Goal: Transaction & Acquisition: Purchase product/service

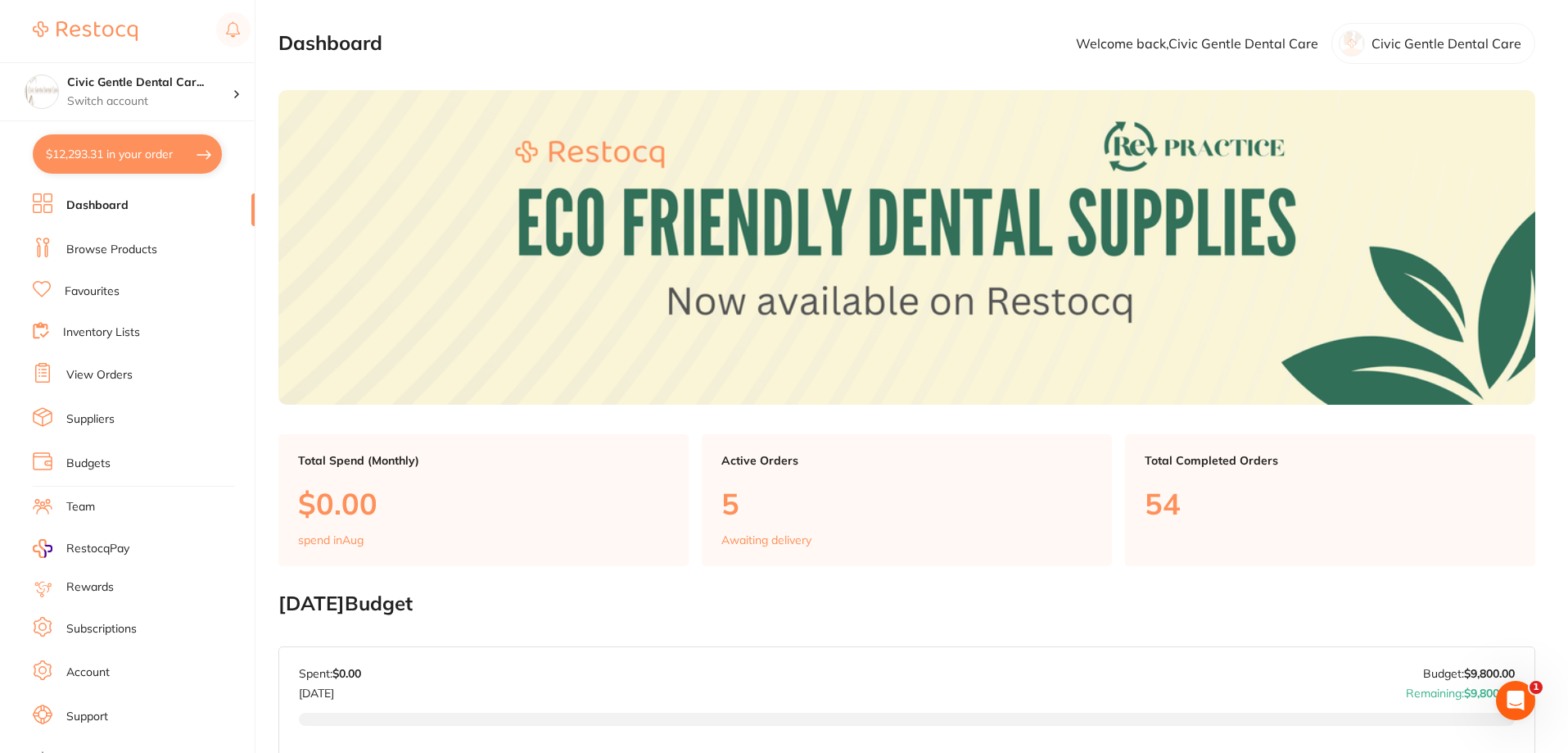
click at [113, 157] on button "$12,293.31 in your order" at bounding box center [127, 154] width 189 height 40
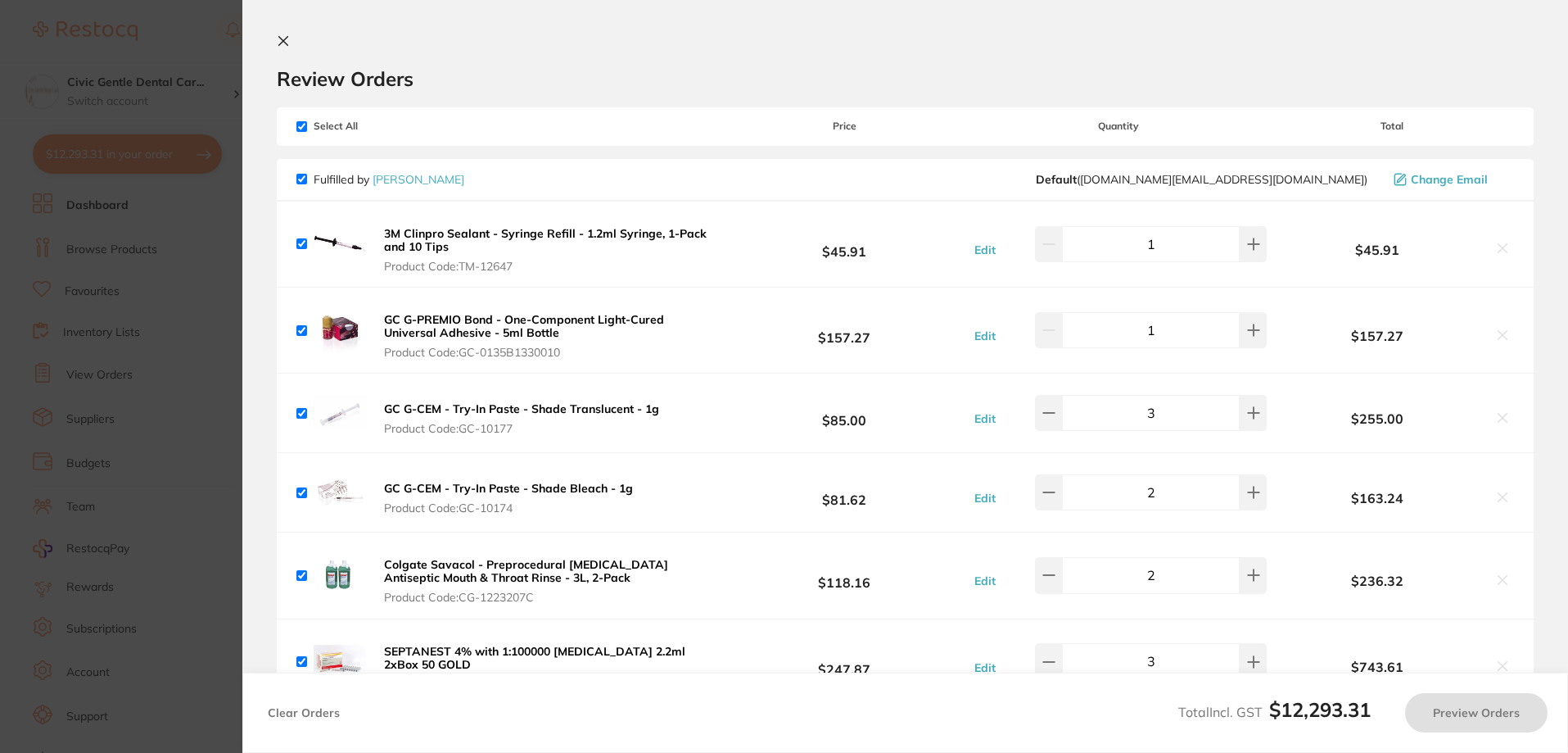
checkbox input "true"
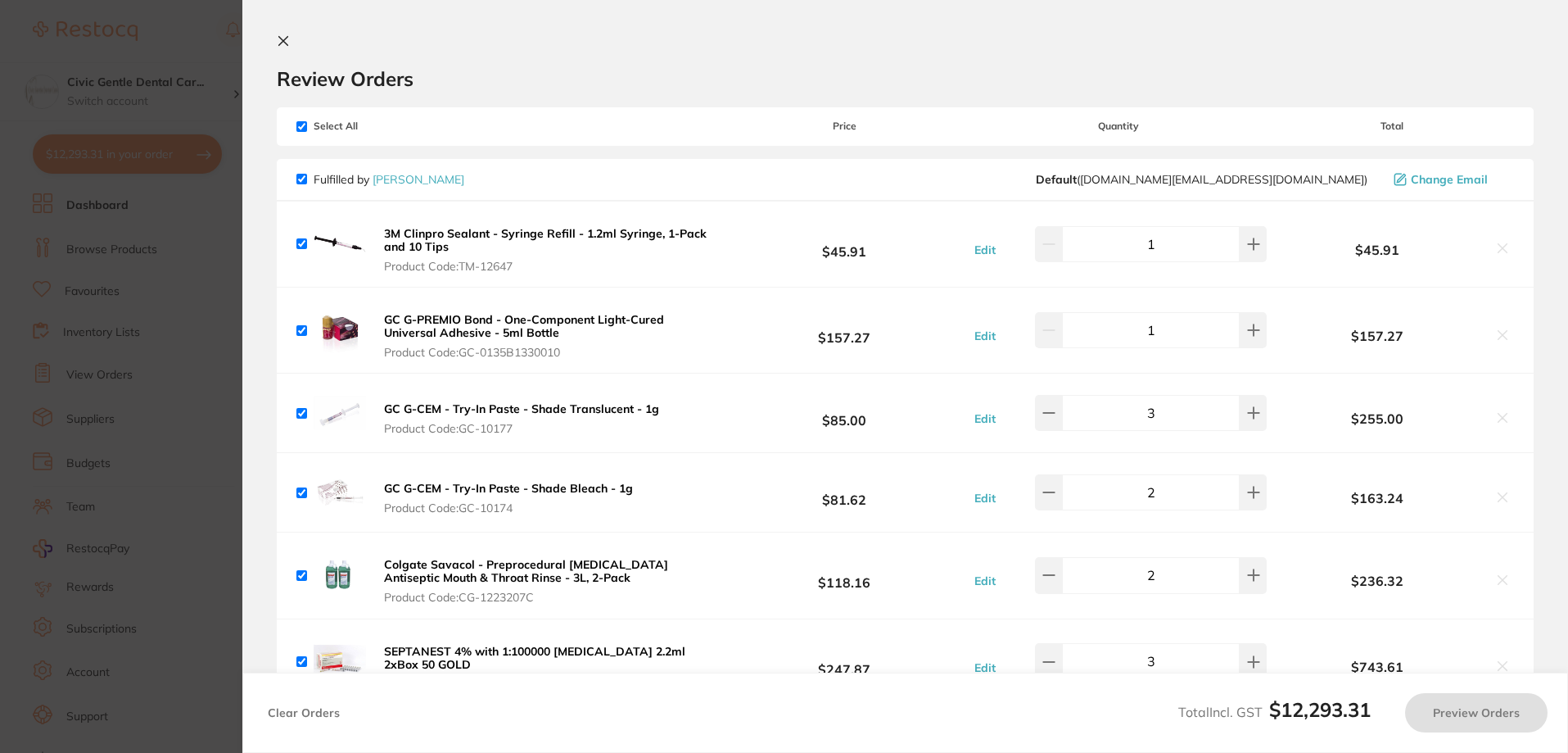
checkbox input "true"
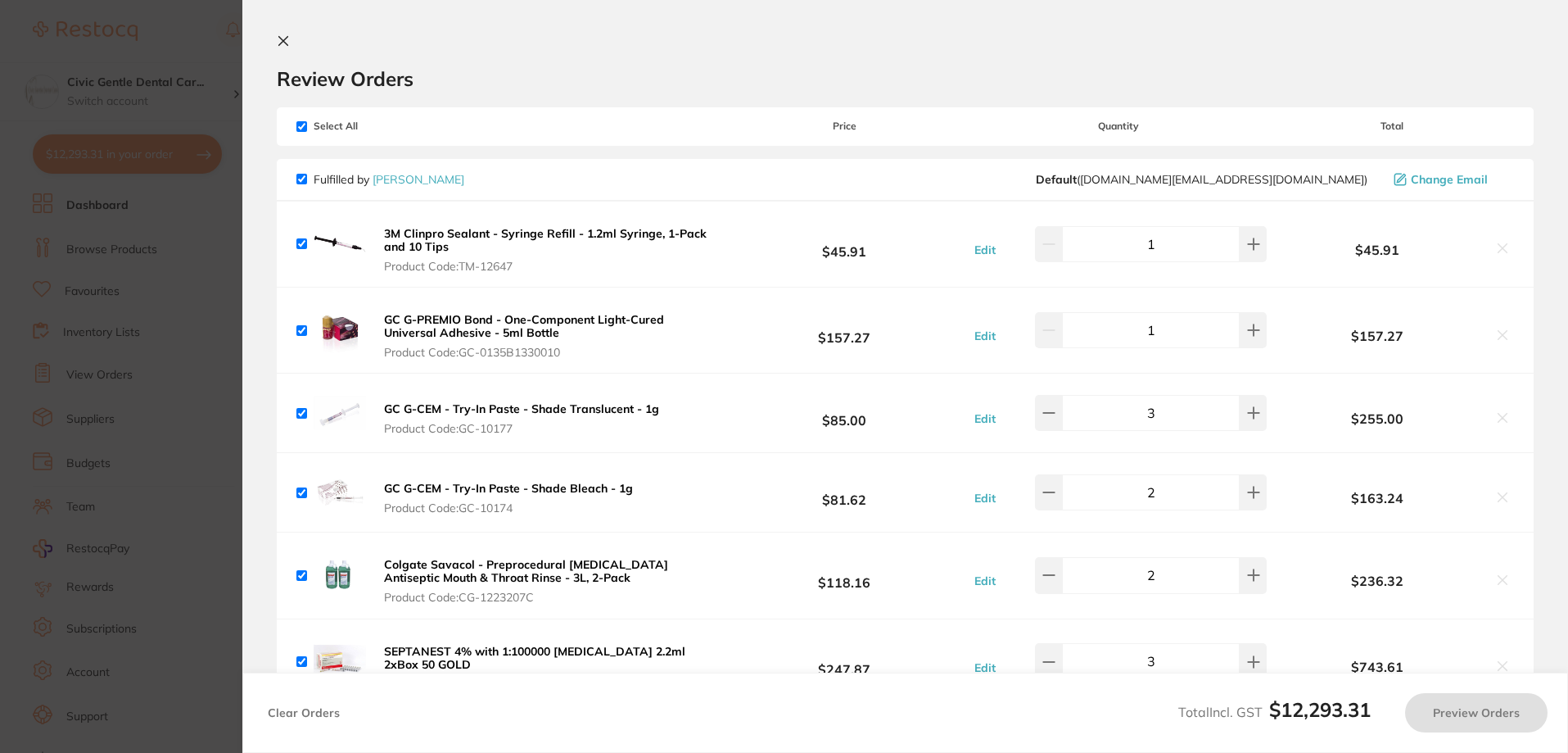
checkbox input "true"
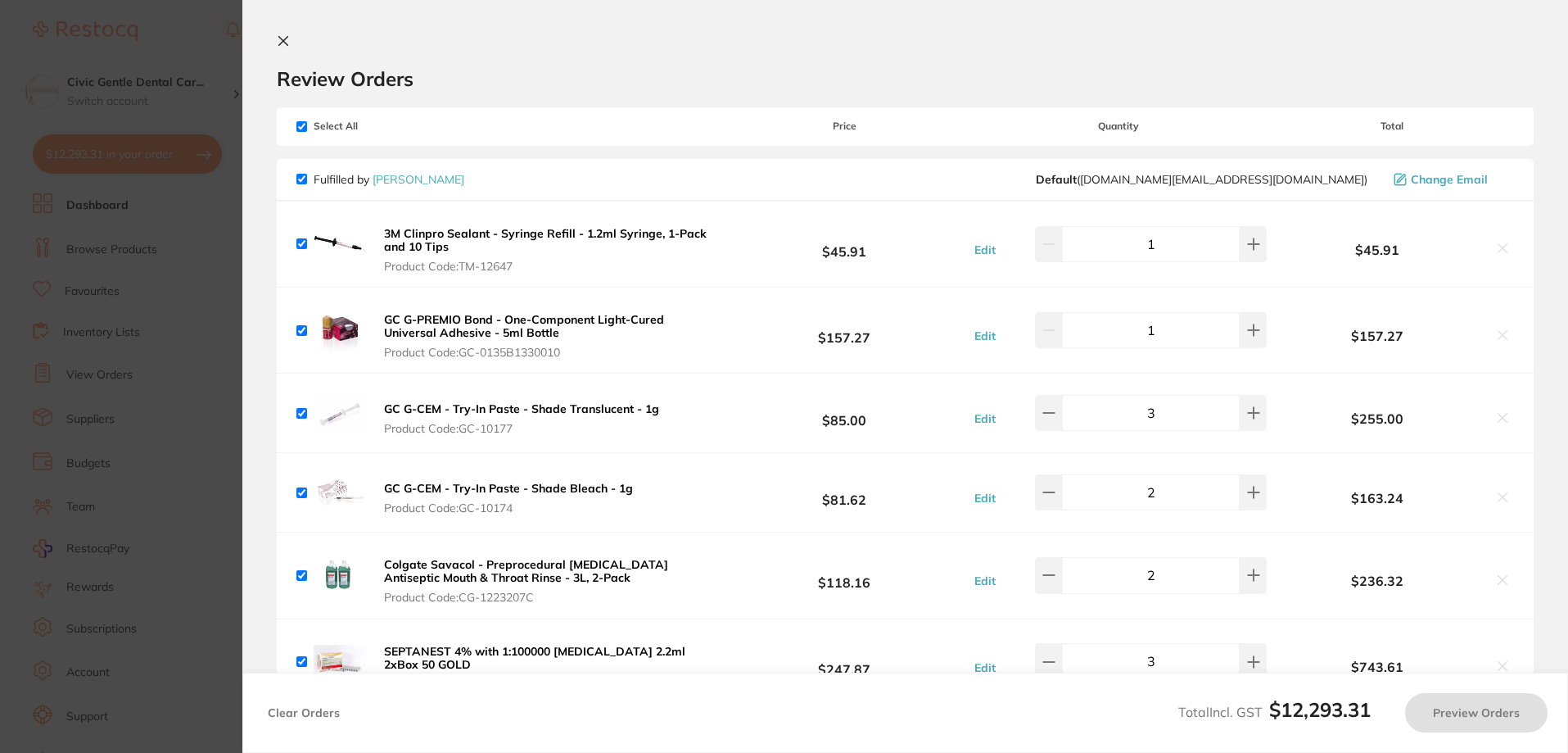
checkbox input "true"
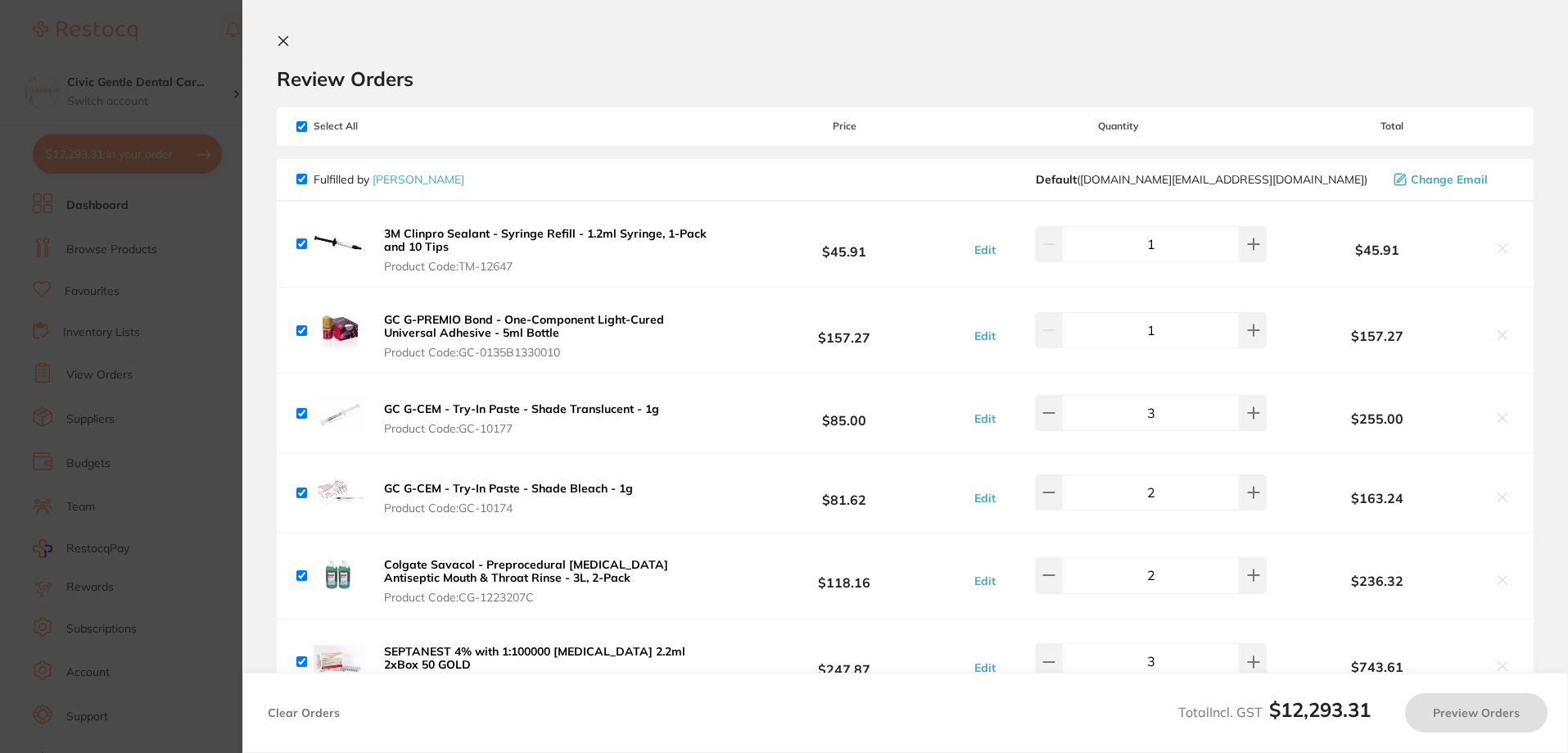
checkbox input "true"
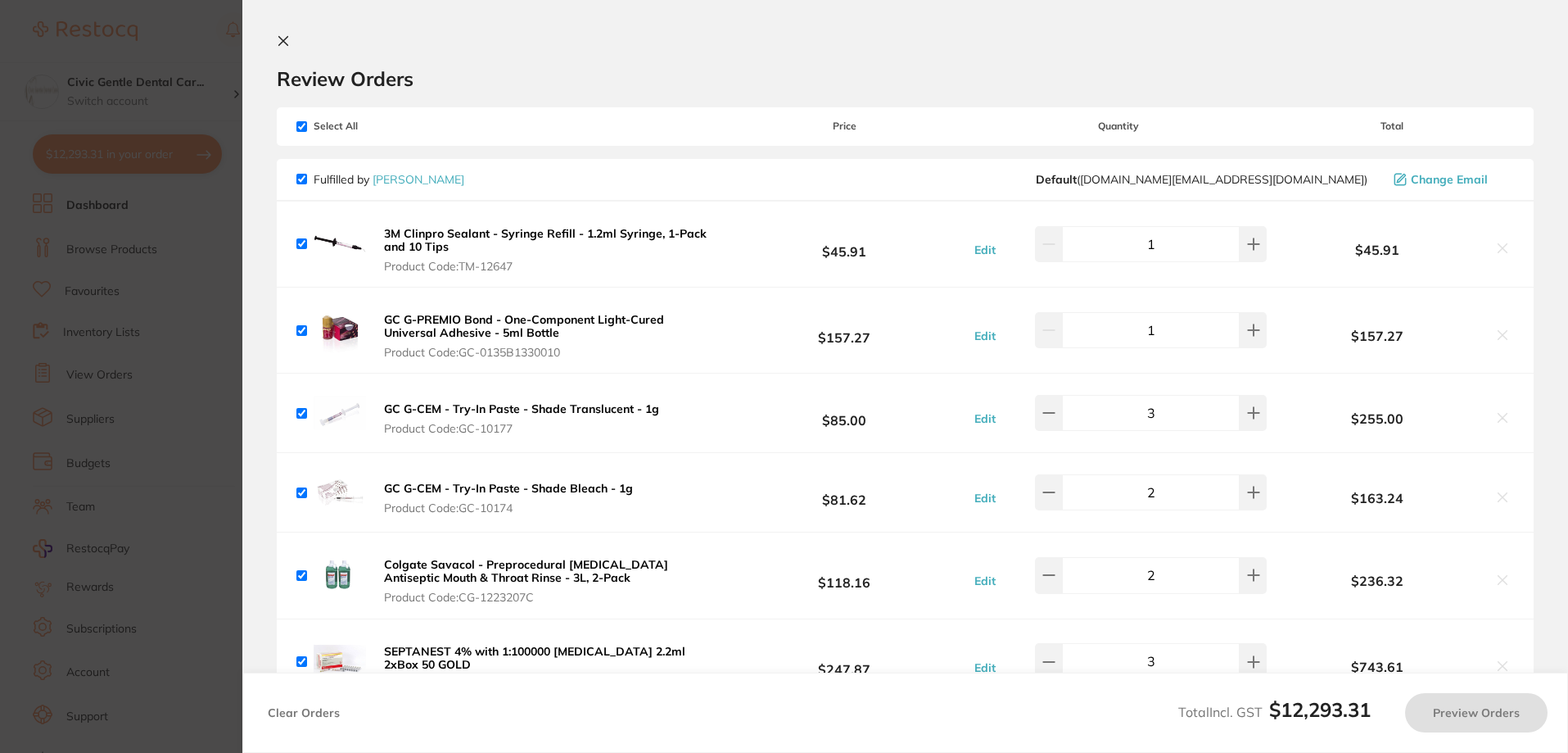
checkbox input "true"
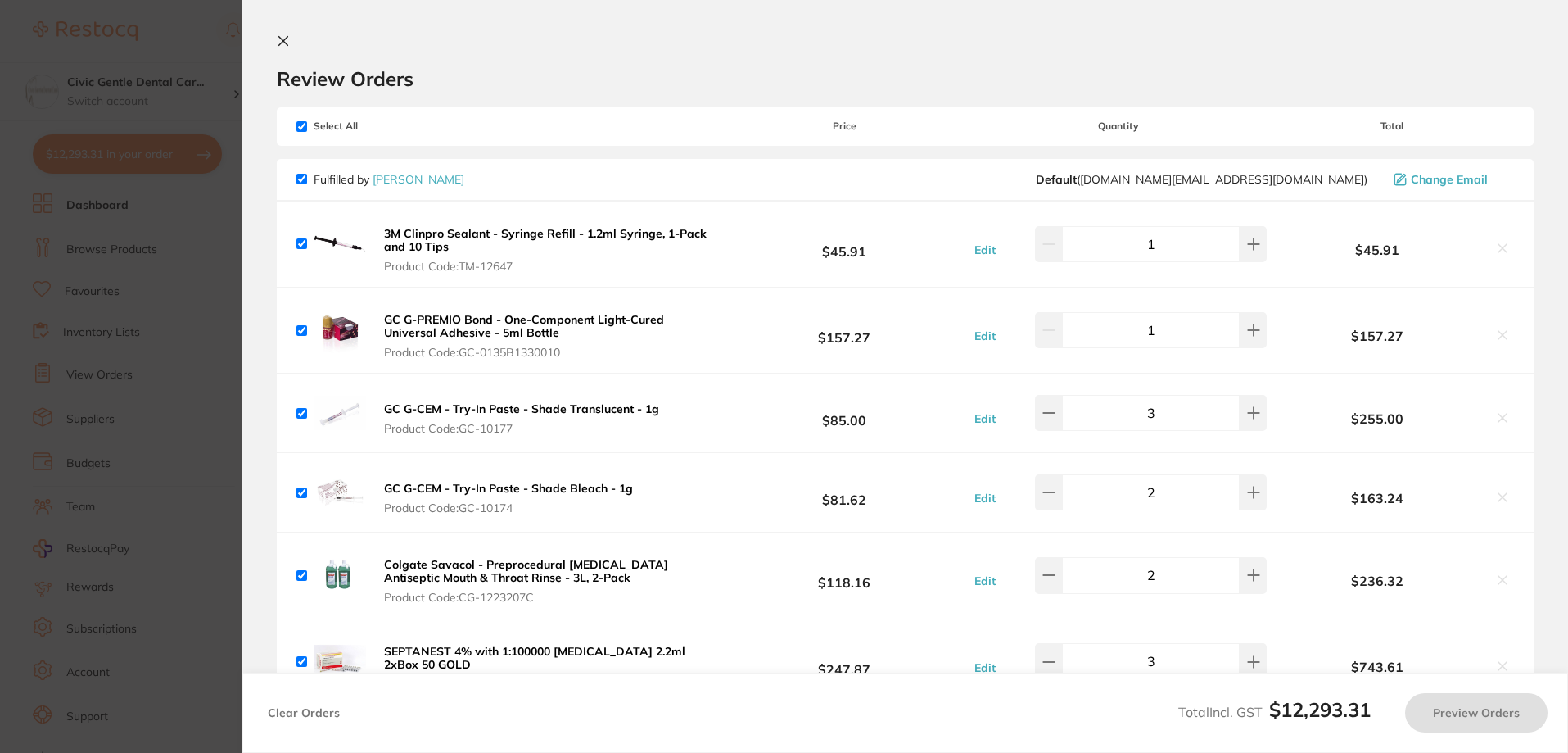
checkbox input "true"
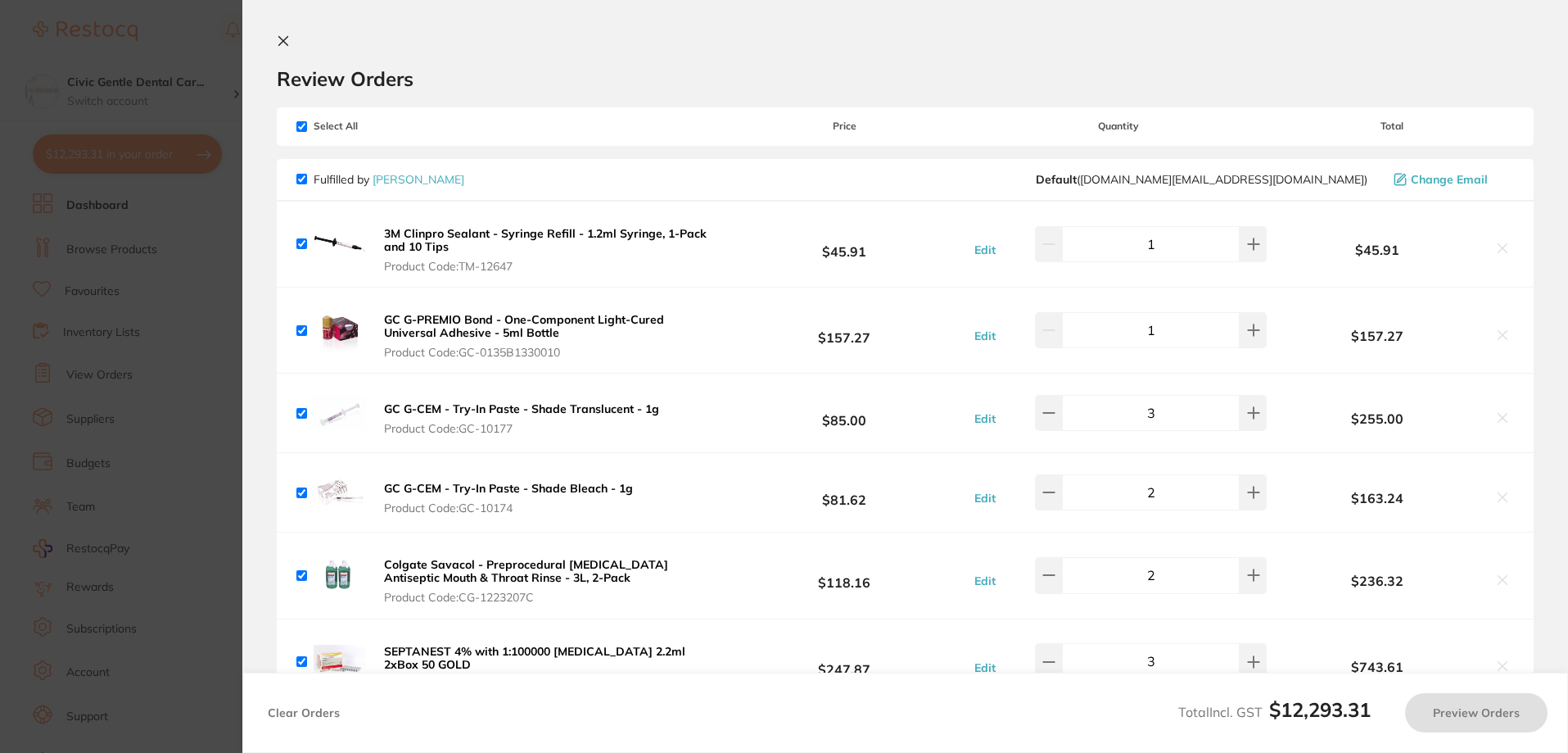
checkbox input "true"
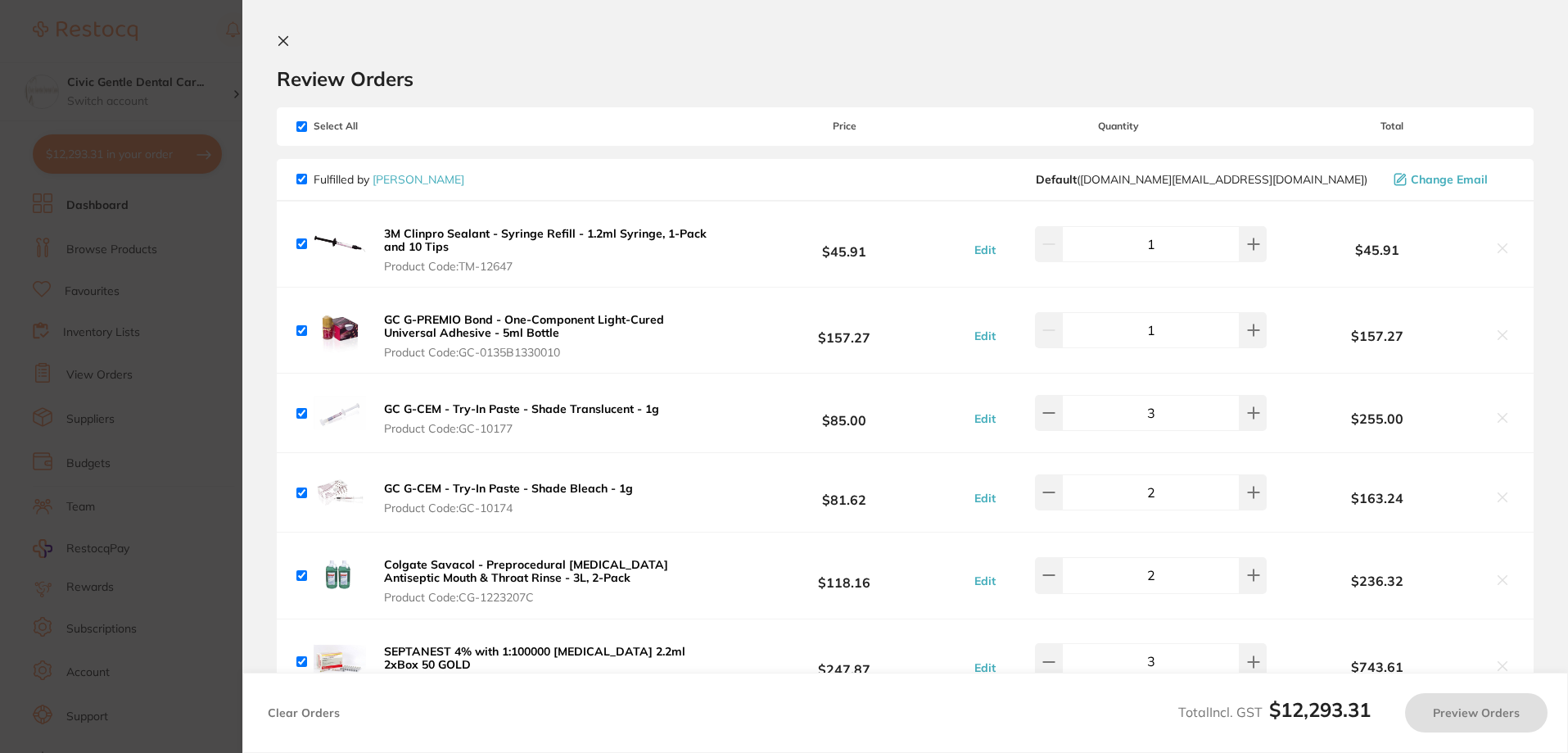
checkbox input "true"
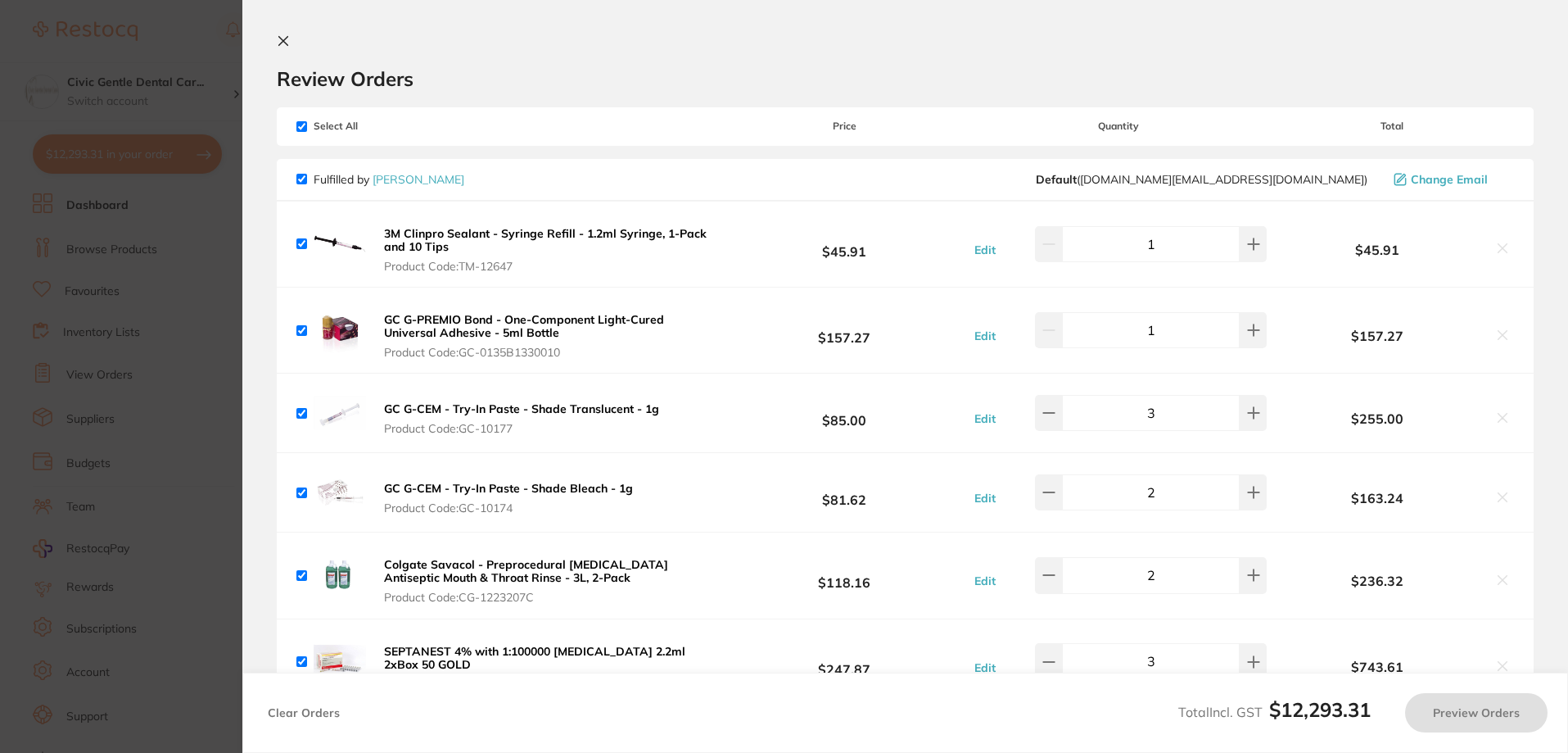
checkbox input "true"
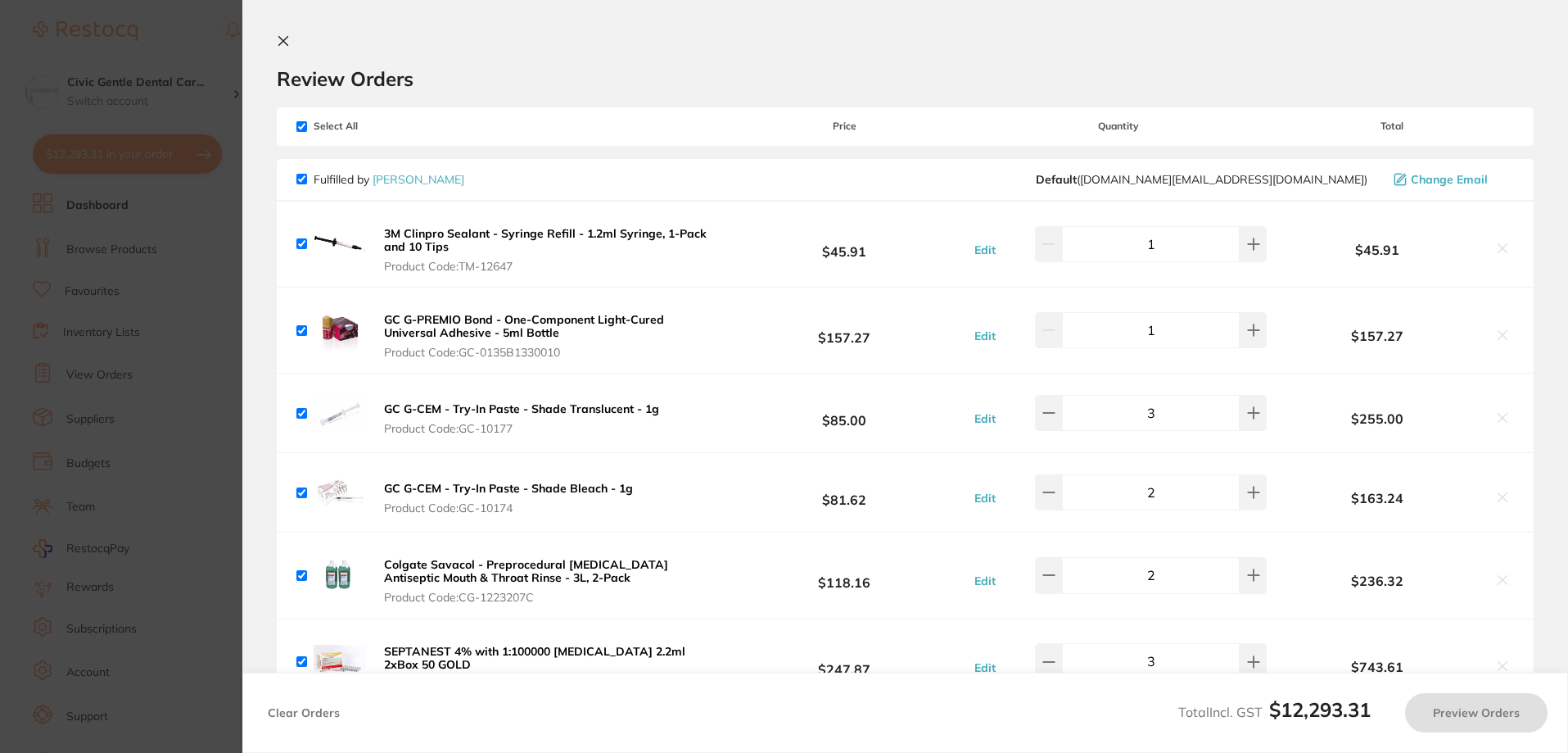
checkbox input "true"
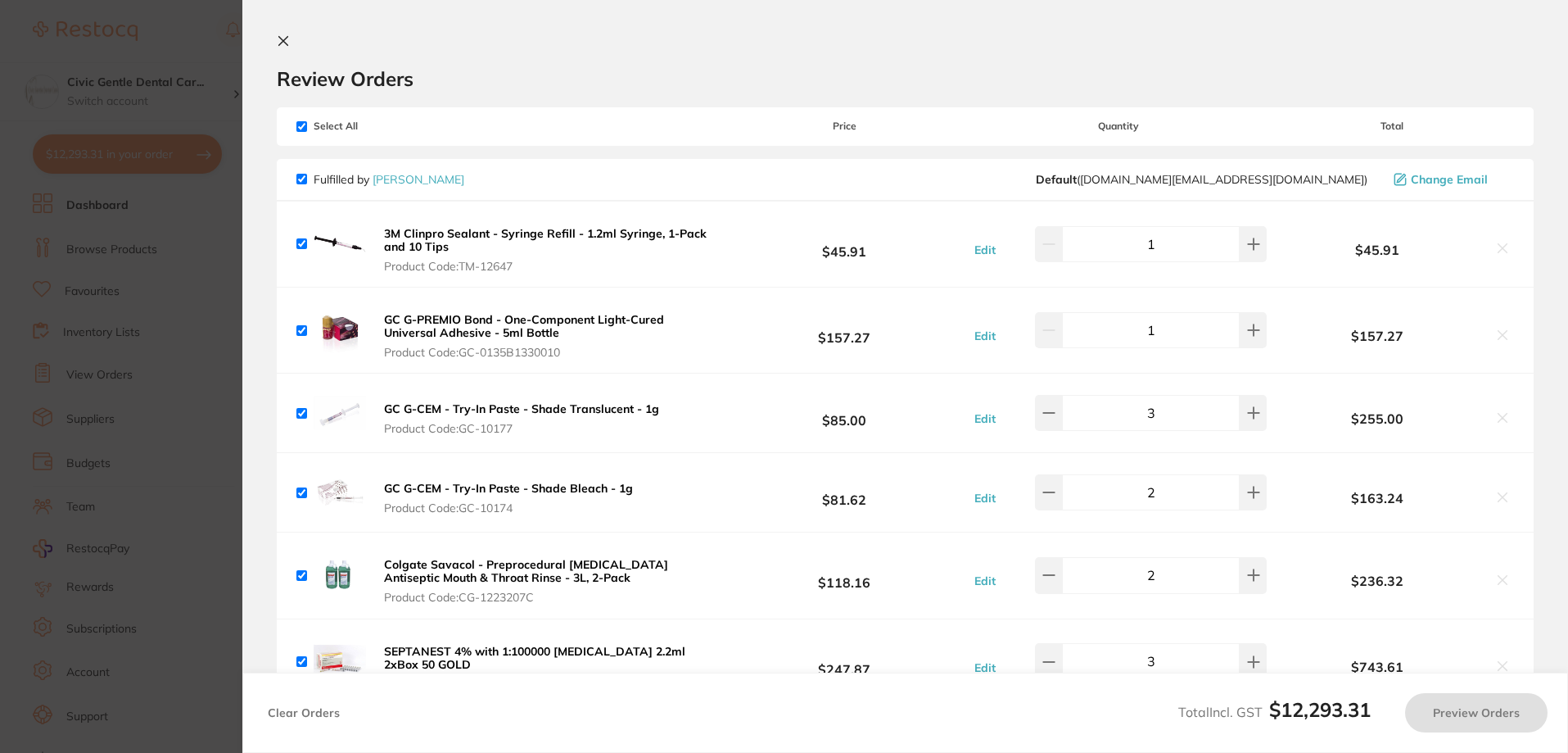
checkbox input "true"
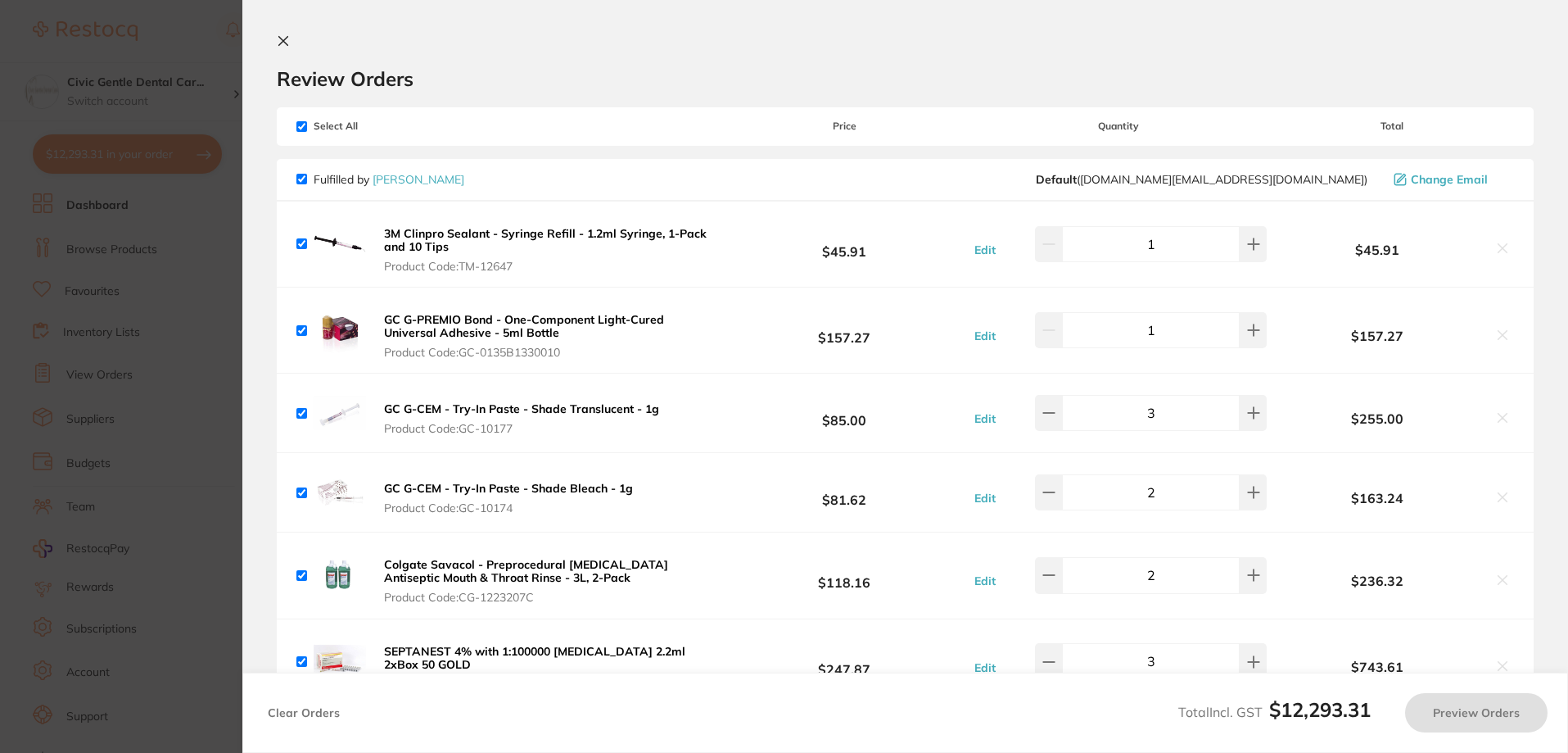
checkbox input "true"
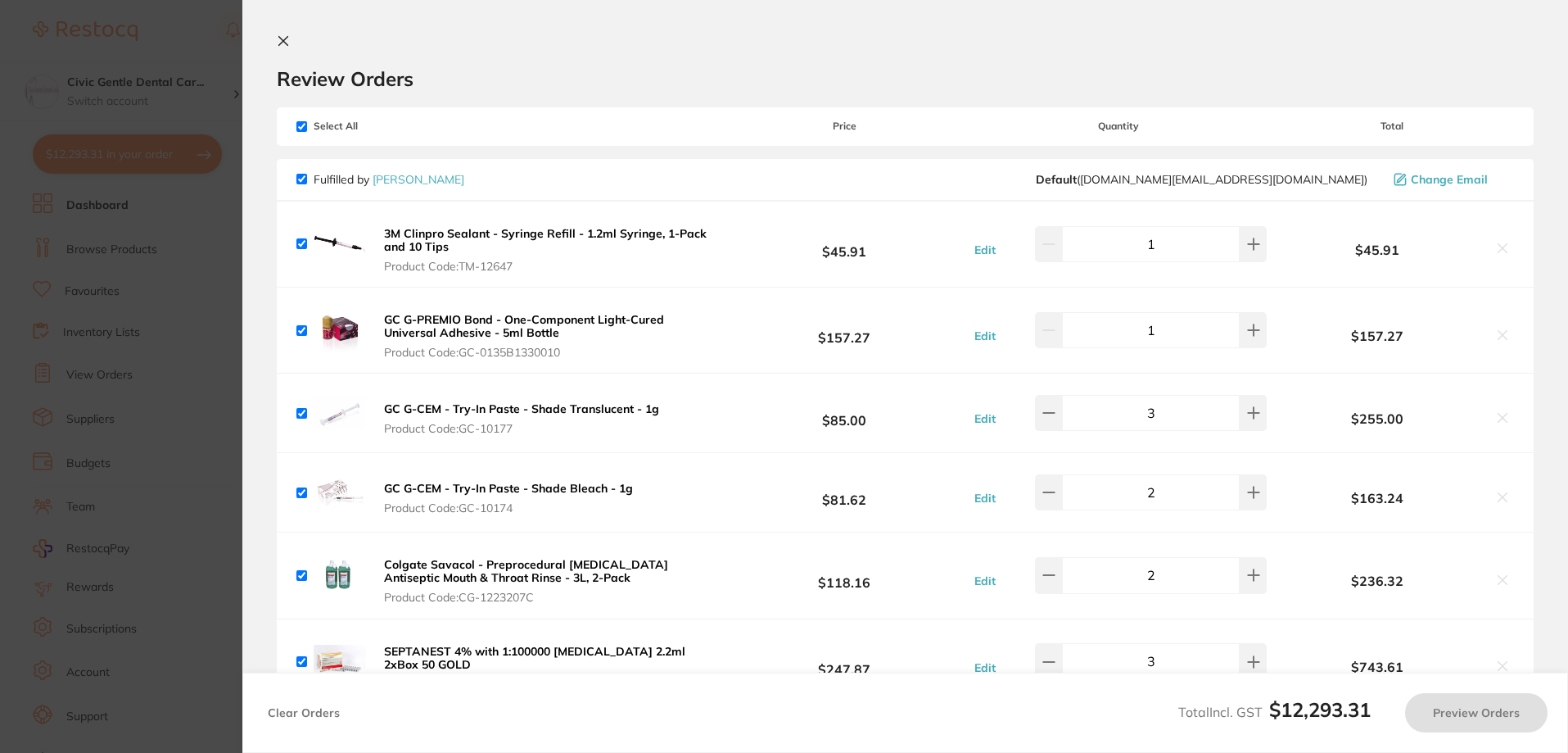
checkbox input "true"
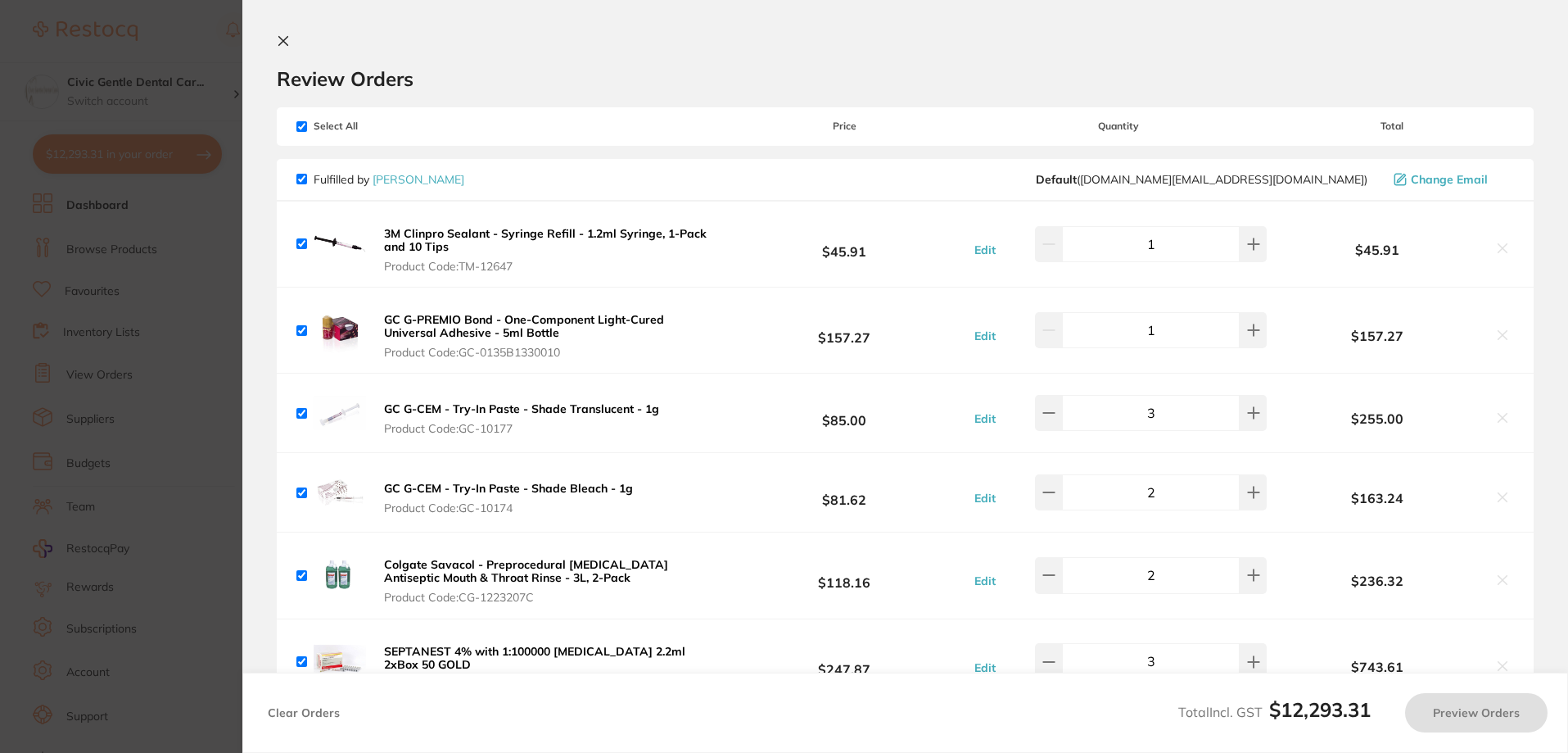
checkbox input "true"
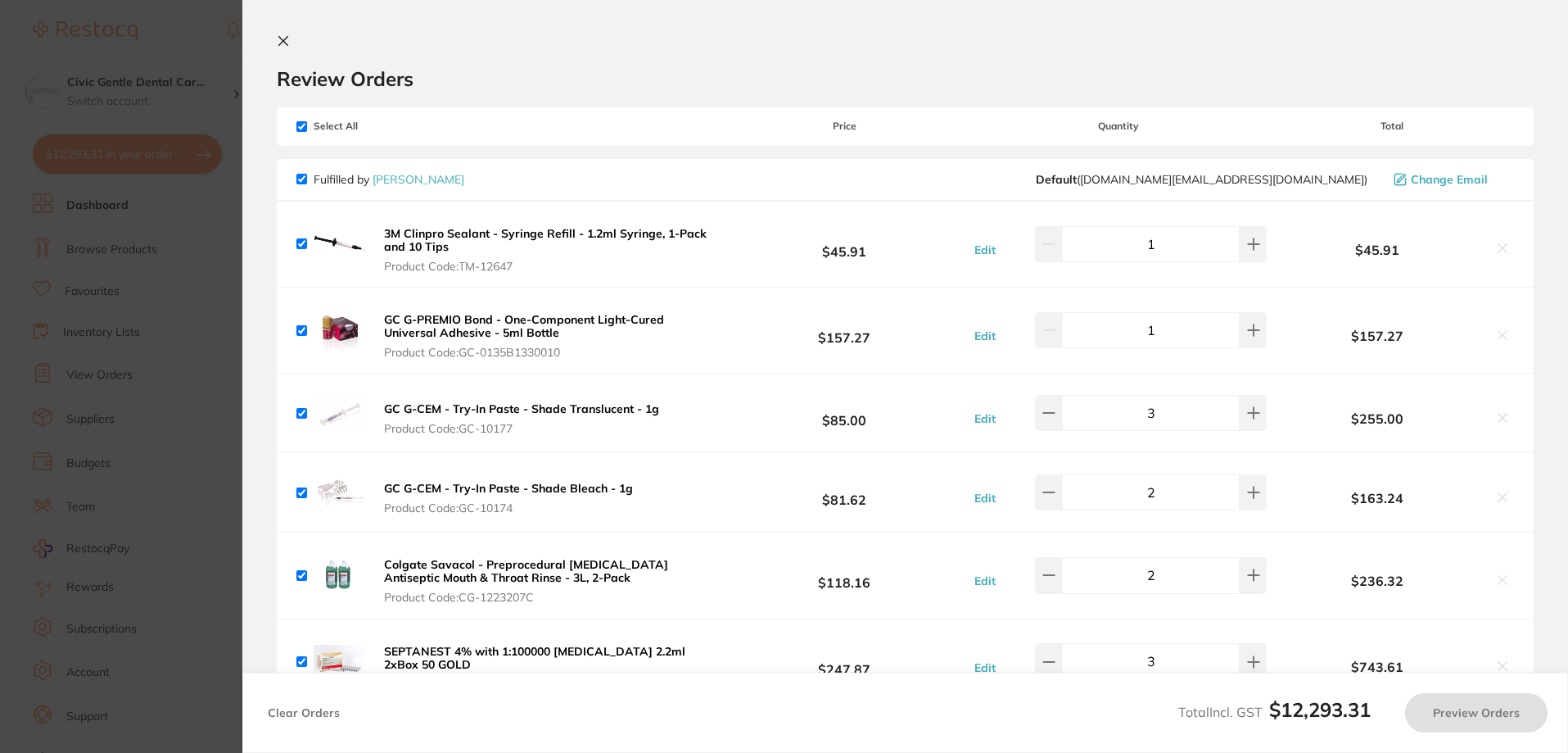
checkbox input "true"
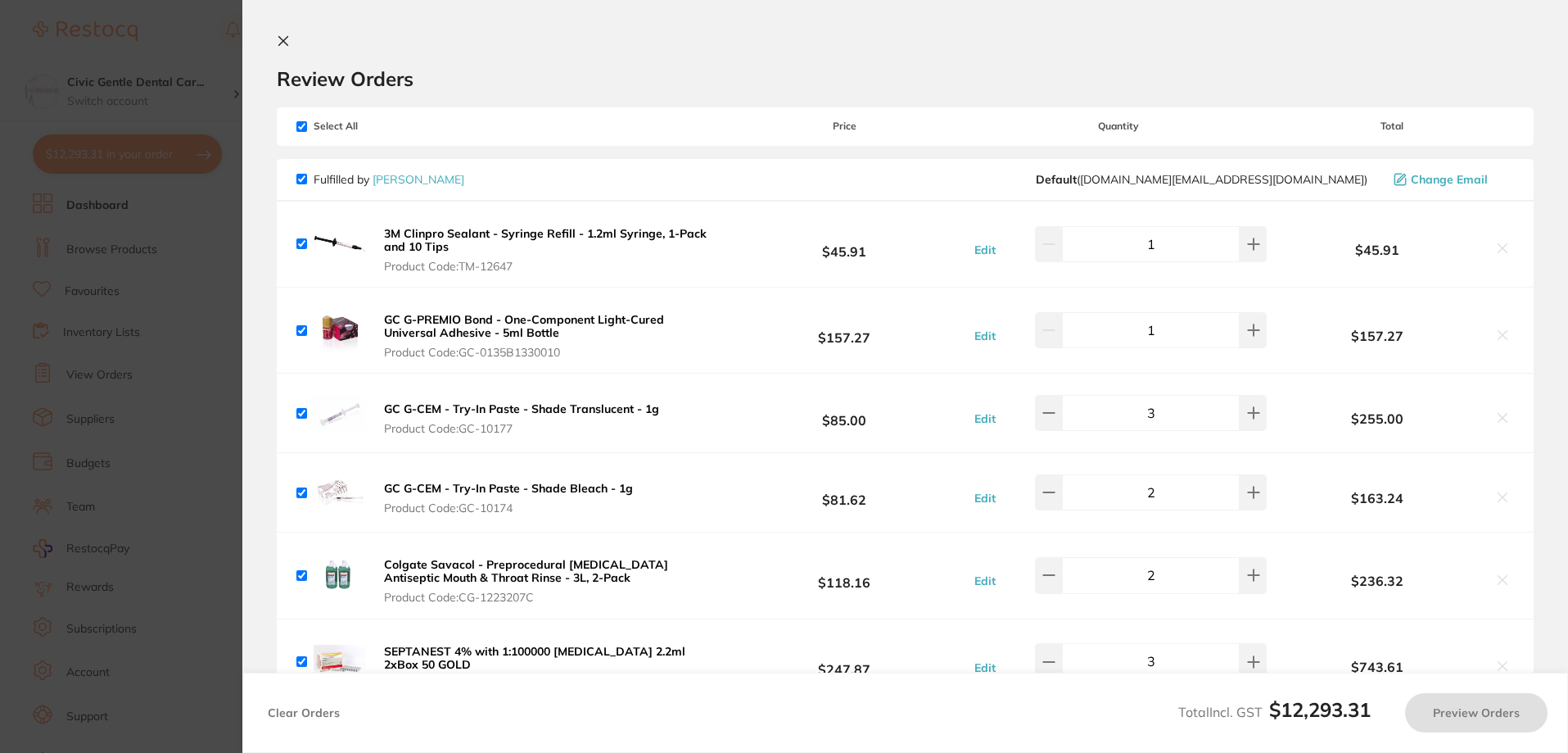
checkbox input "true"
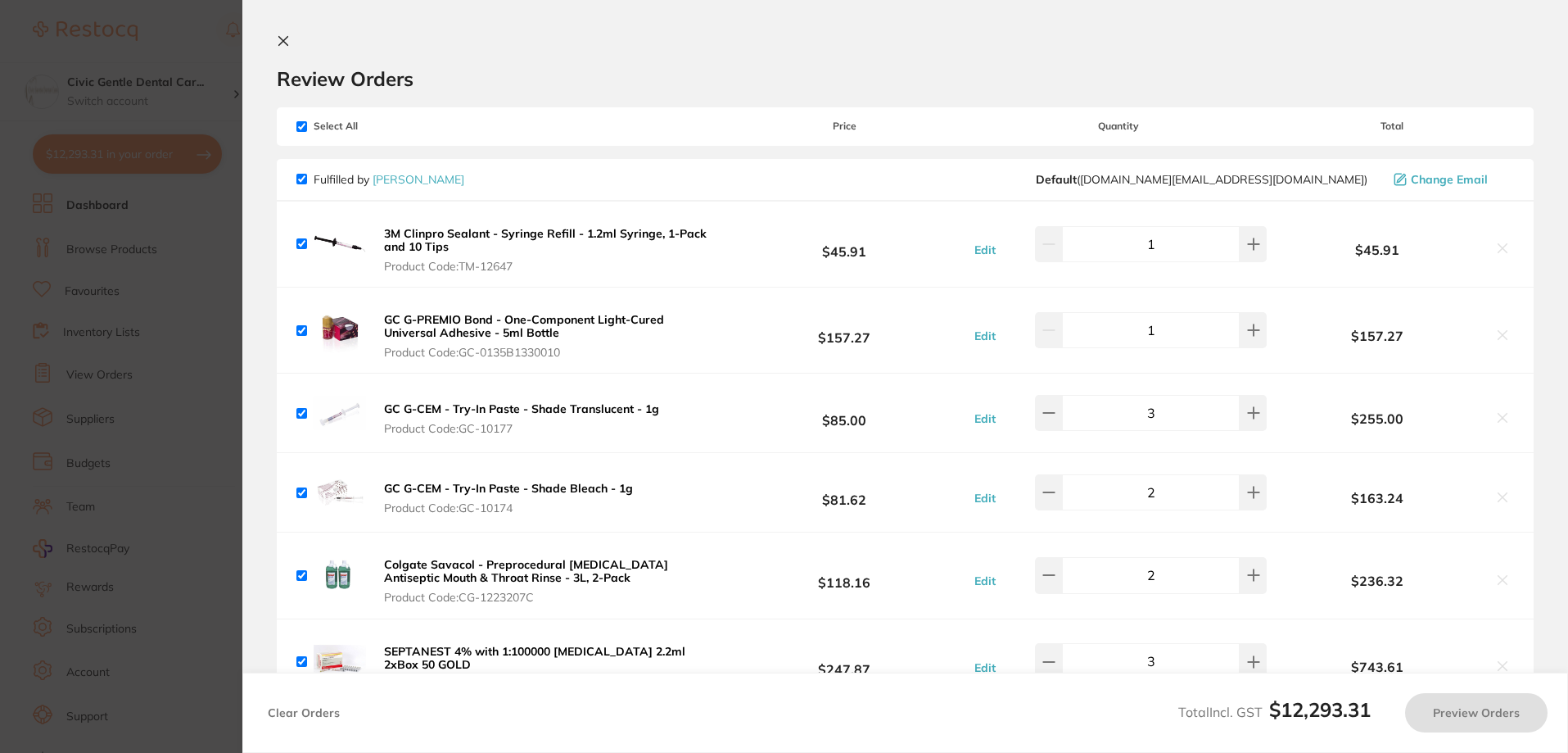
checkbox input "true"
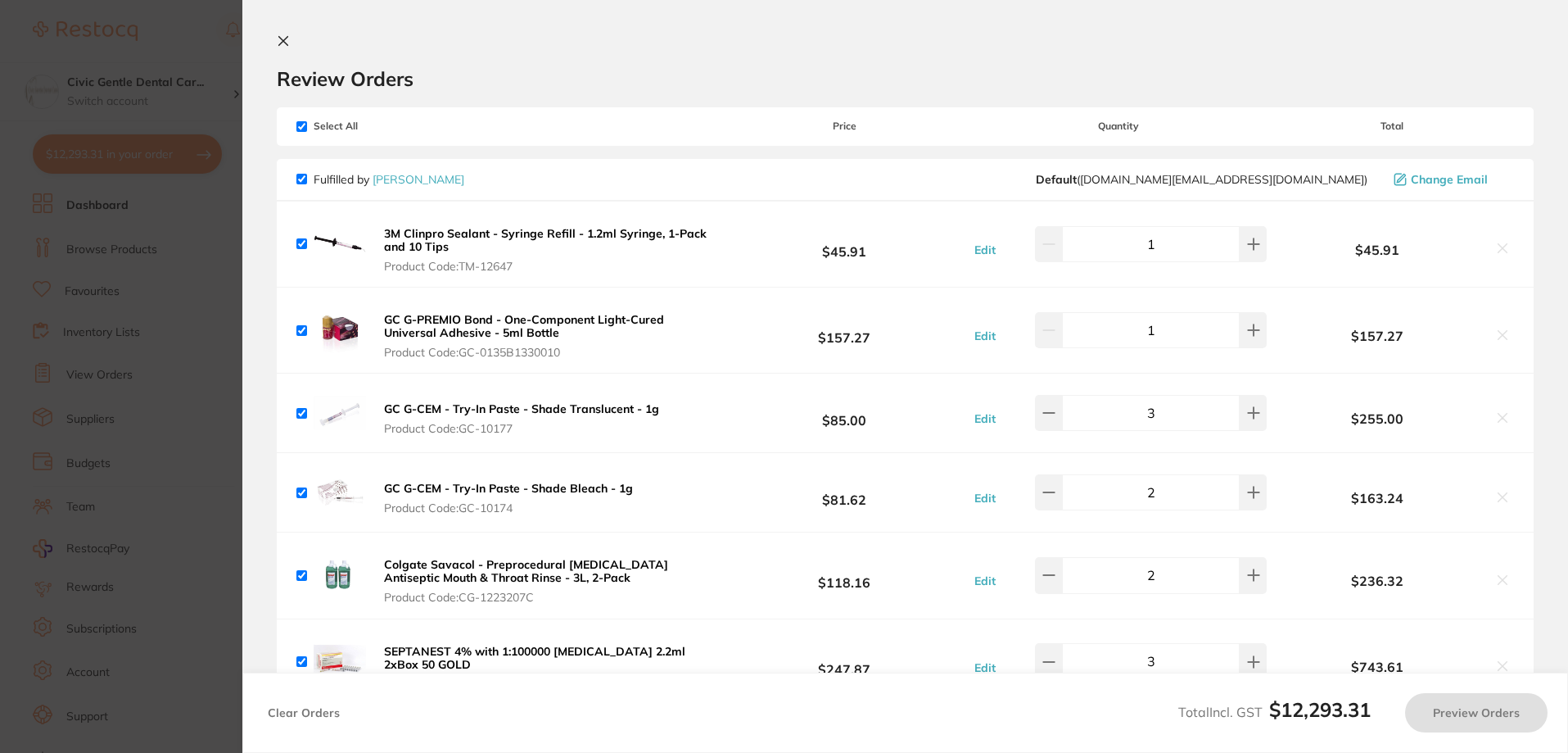
checkbox input "true"
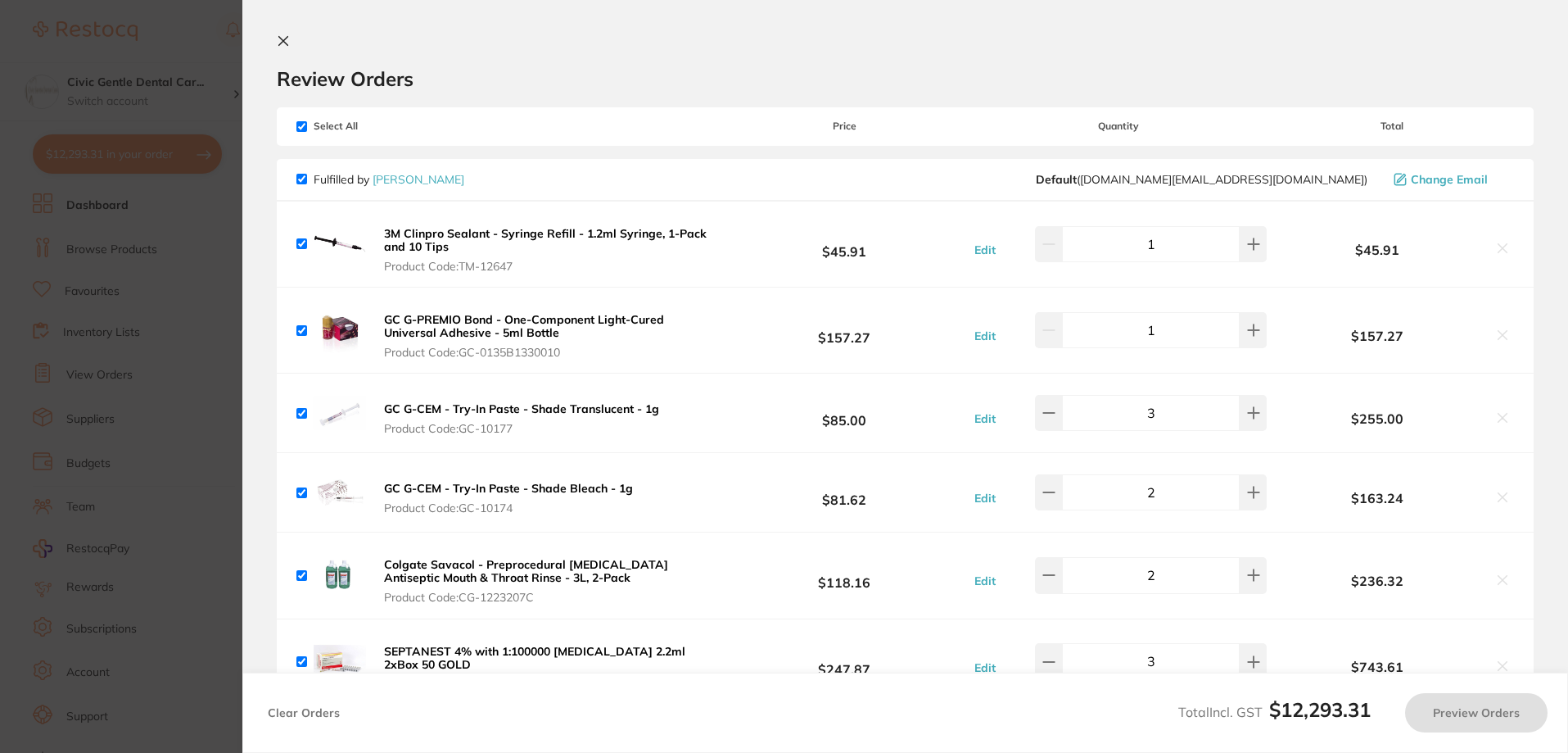
checkbox input "true"
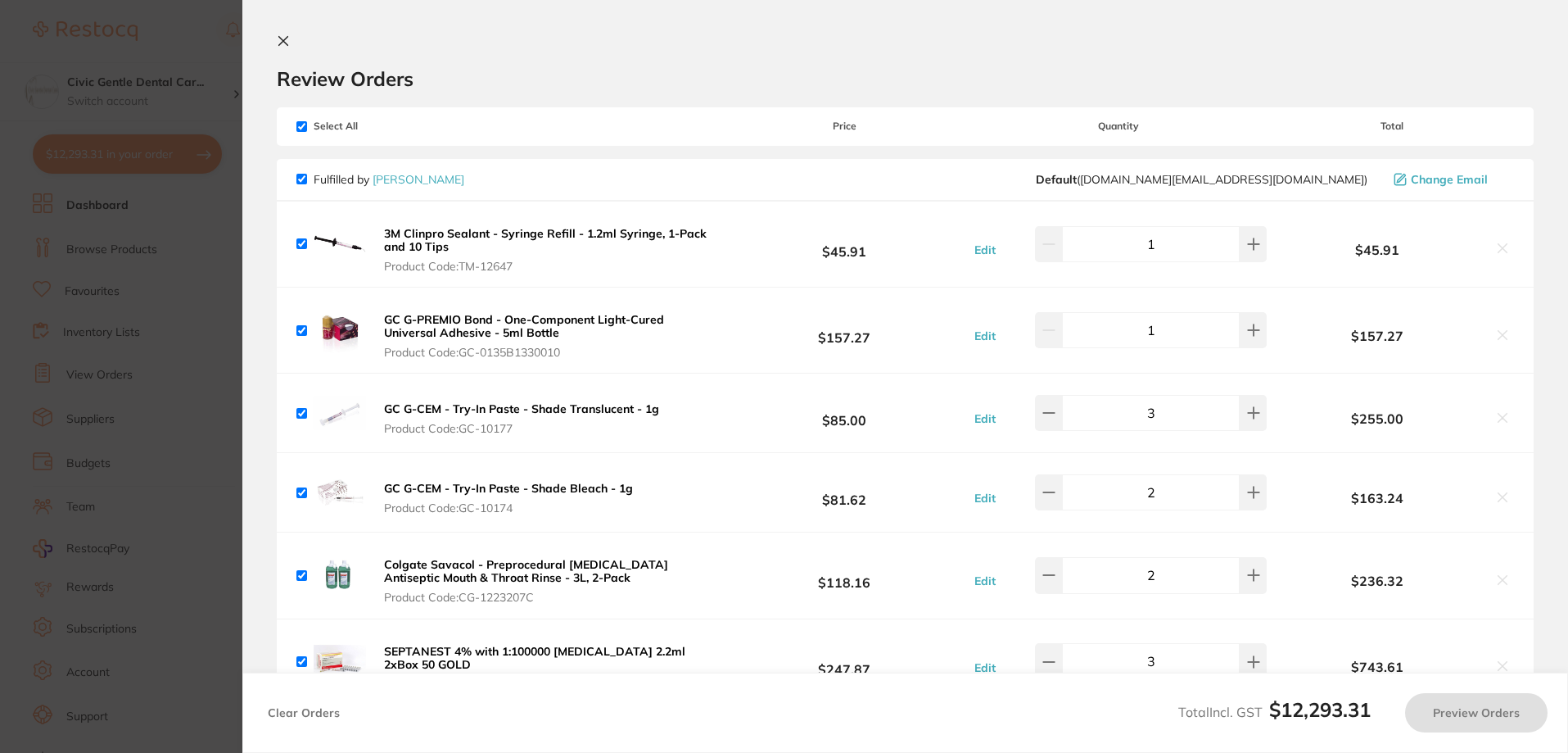
checkbox input "true"
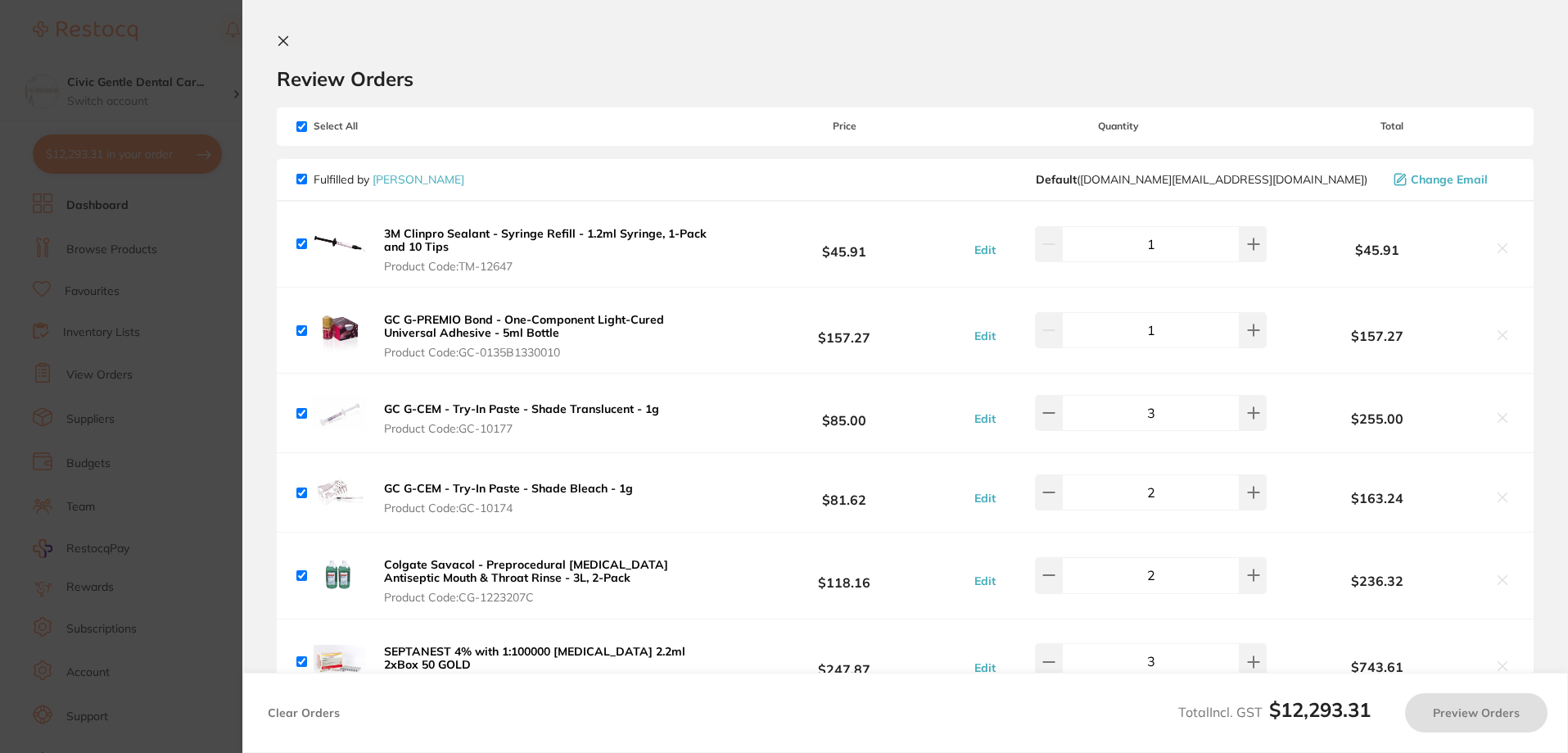
checkbox input "true"
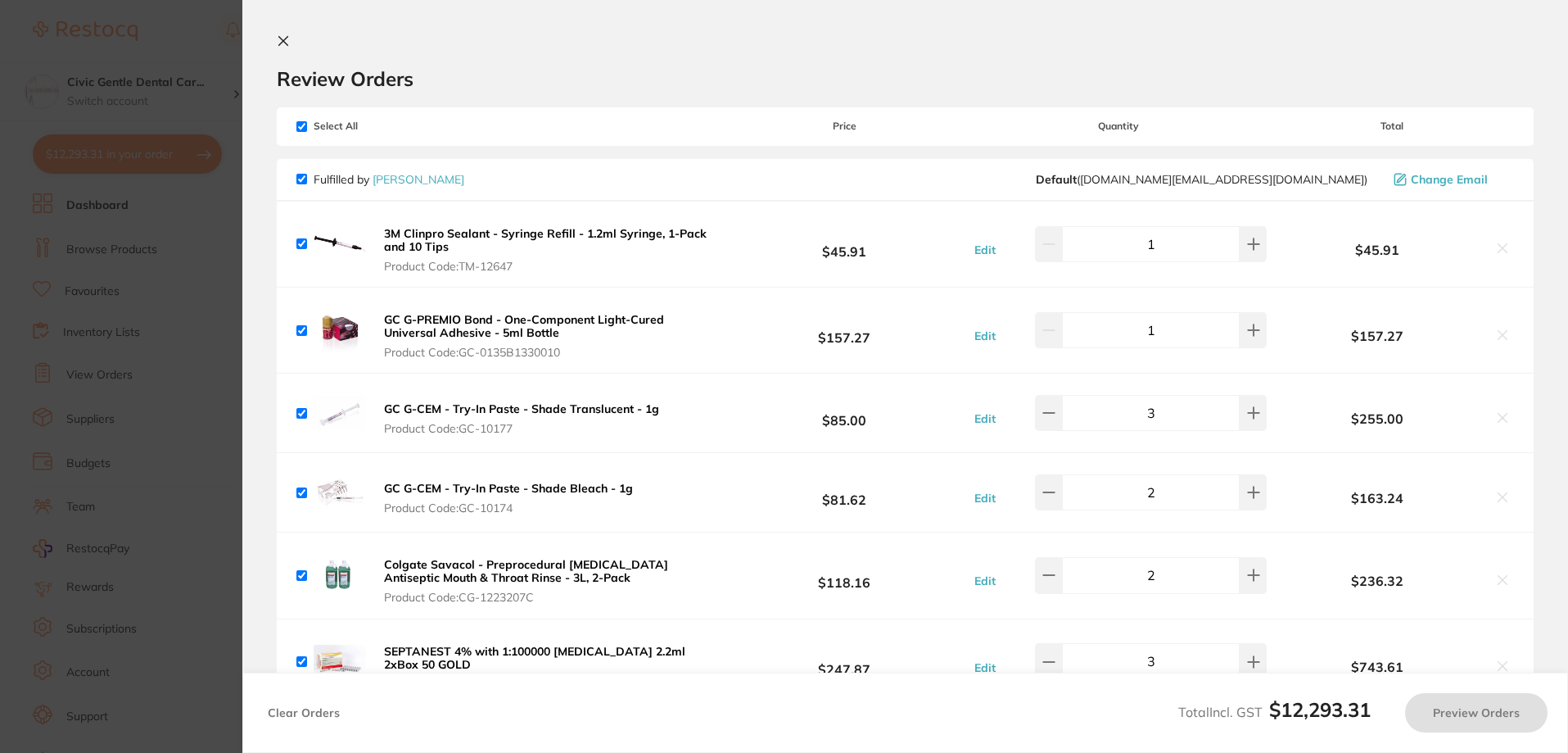
checkbox input "true"
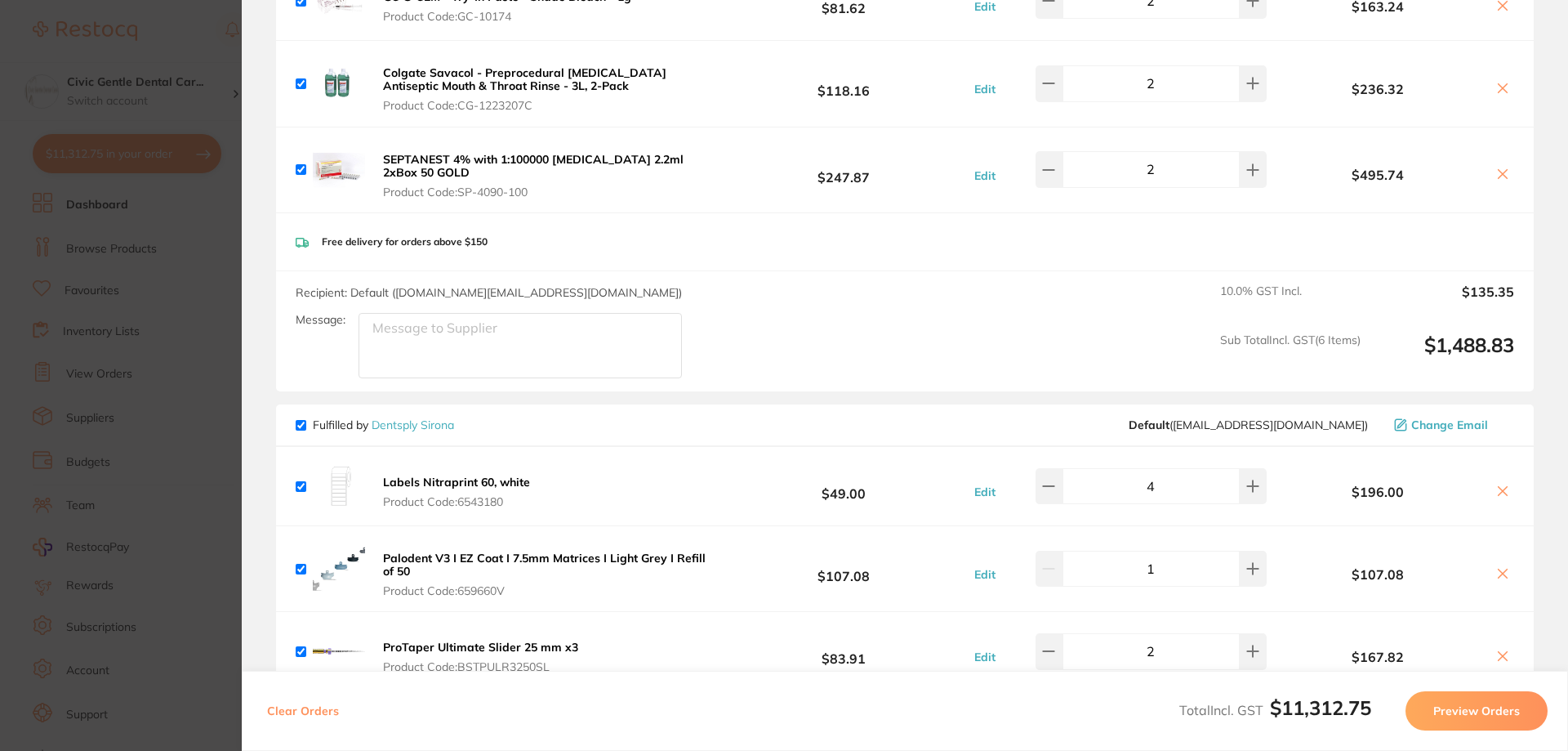
checkbox input "true"
type input "2"
type input "5"
type input "1"
type input "2"
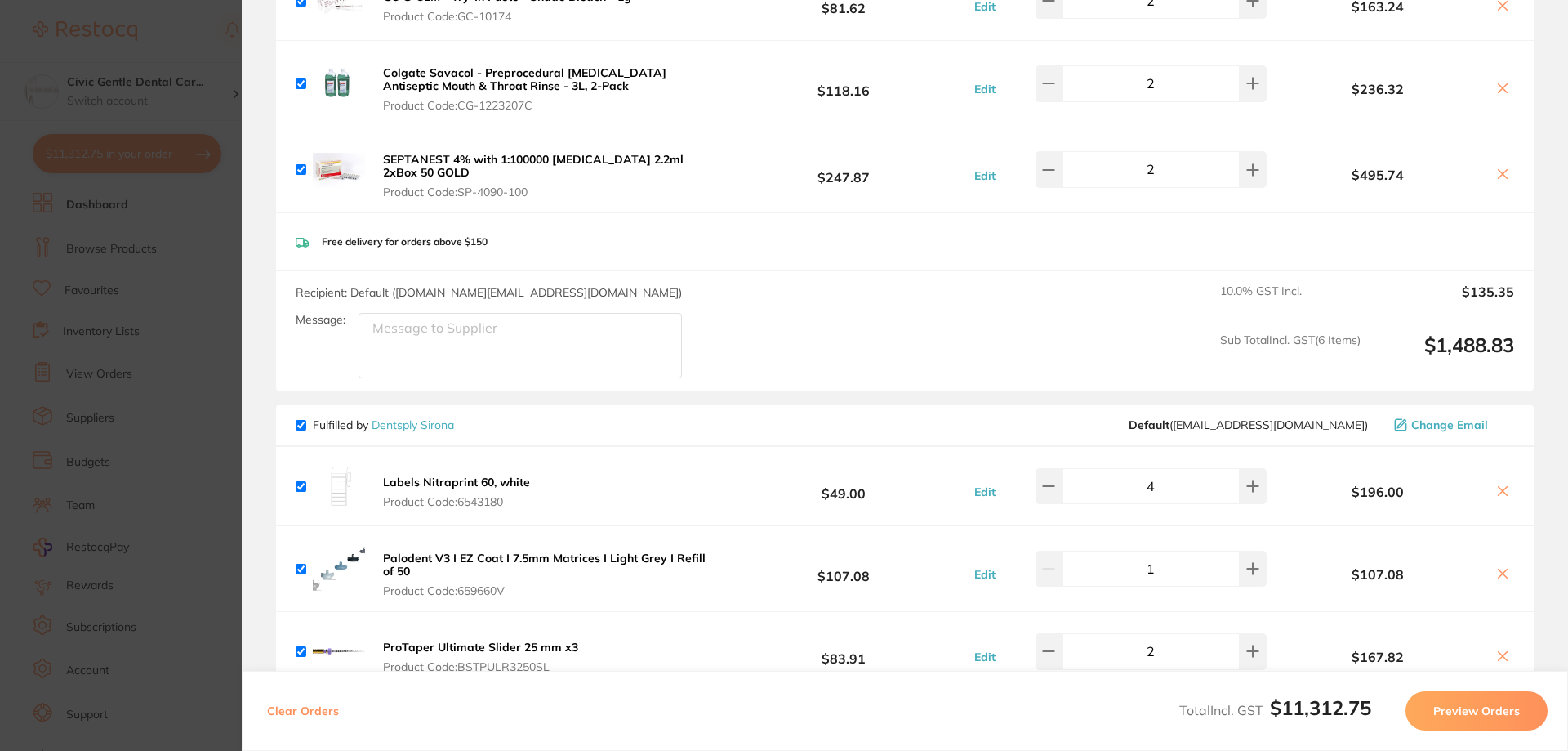
type input "2"
type input "13"
type input "25"
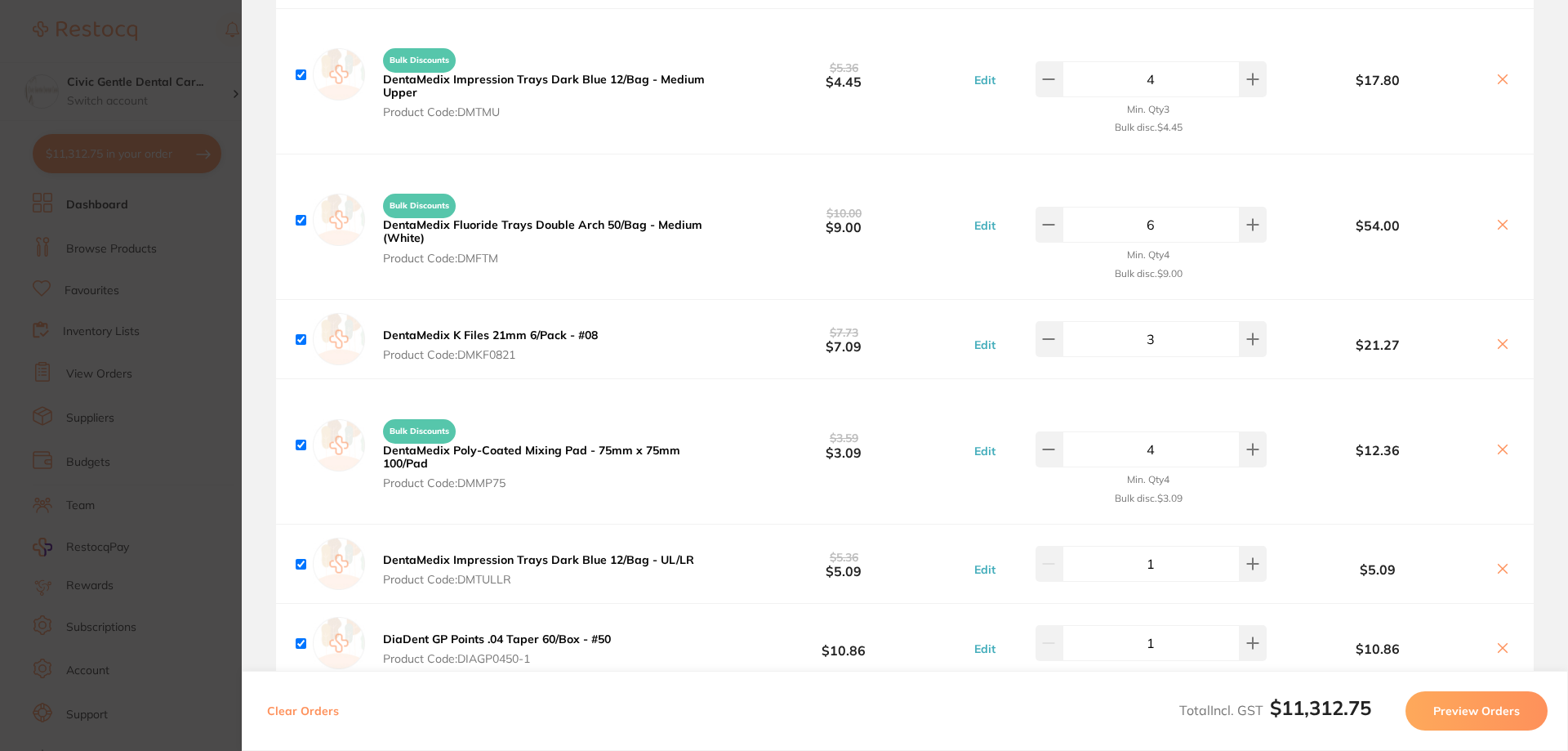
scroll to position [4983, 0]
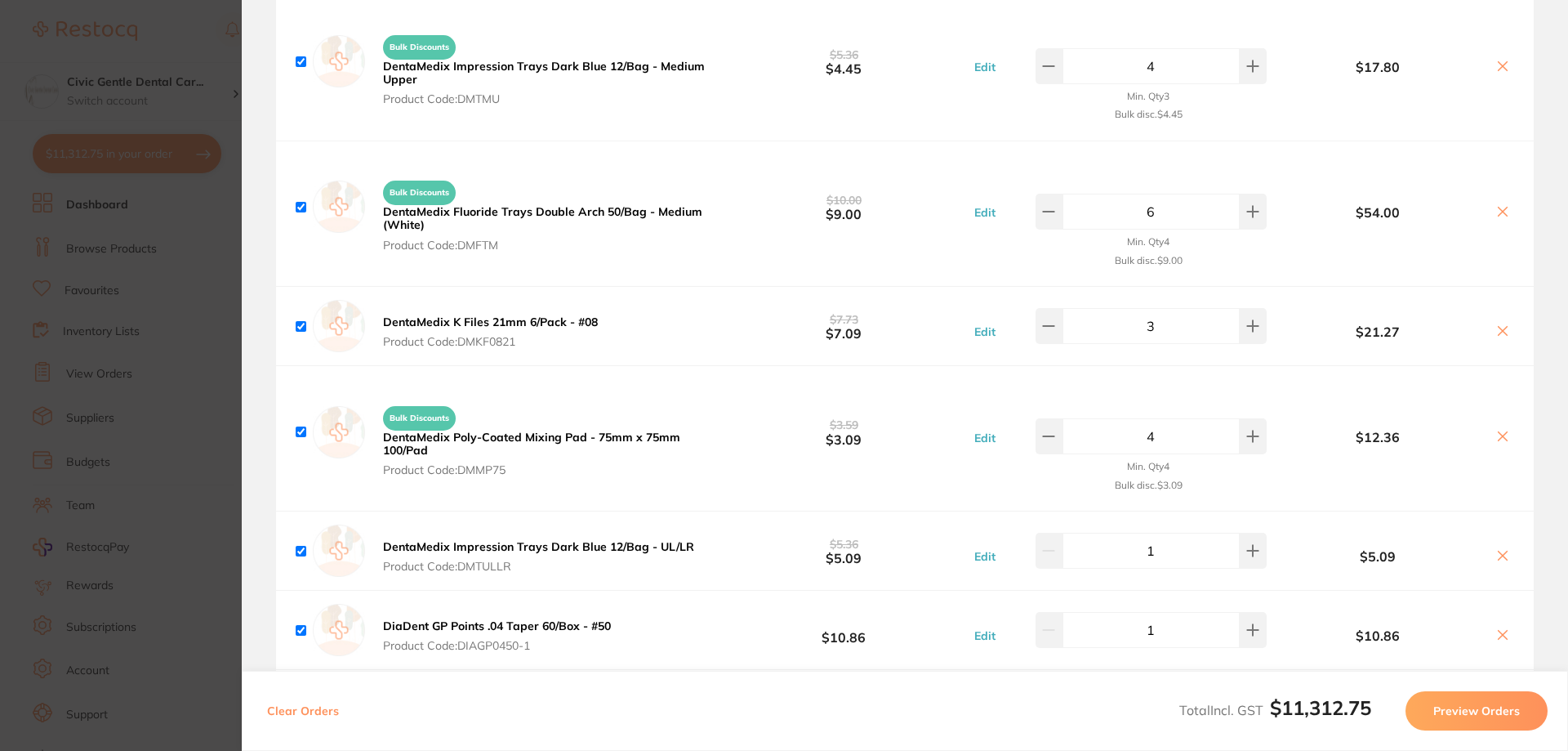
drag, startPoint x: 237, startPoint y: 321, endPoint x: 237, endPoint y: 312, distance: 9.0
click at [237, 320] on section "Update RRP Set your pre negotiated price for this item. Item Agreed RRP (excl. …" at bounding box center [784, 376] width 1568 height 751
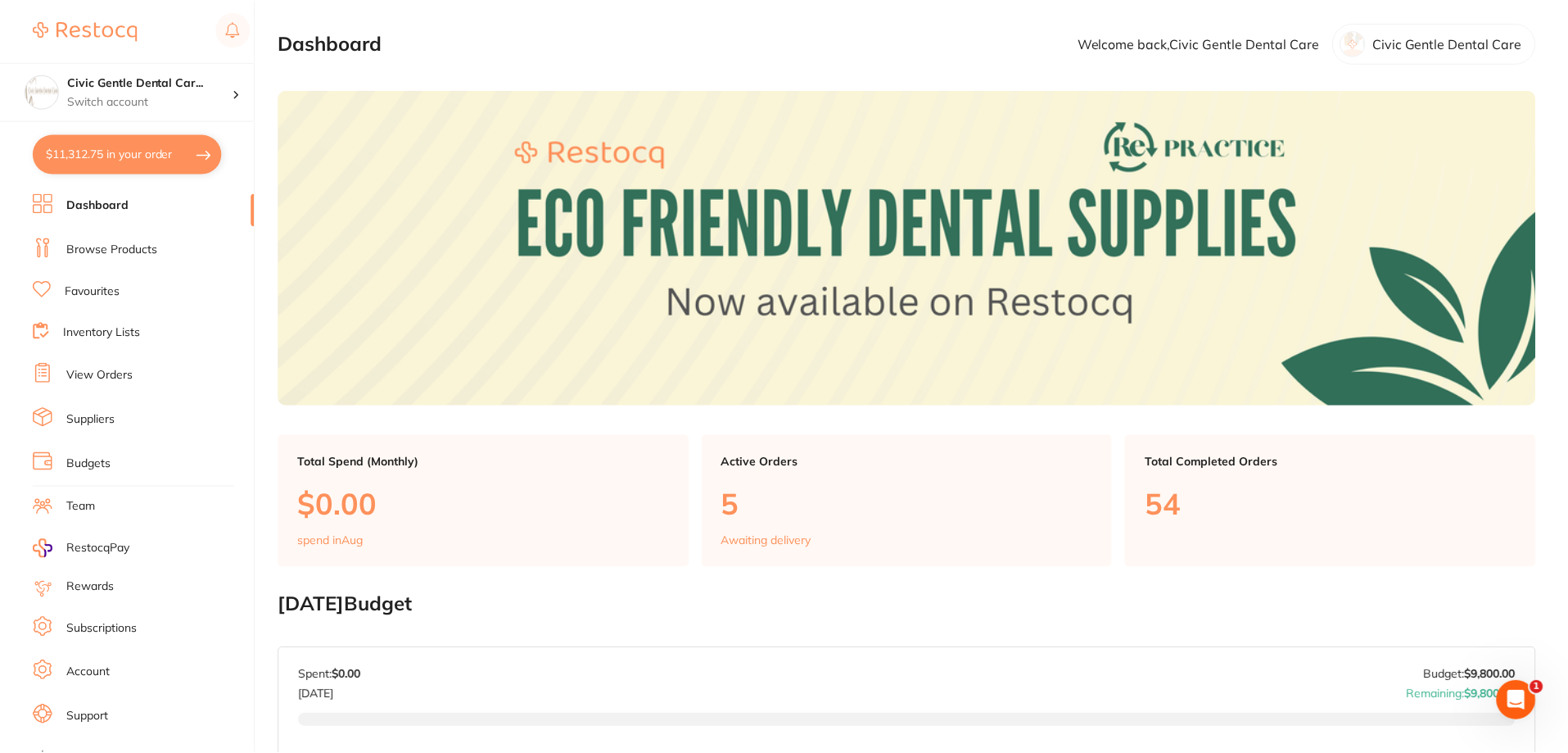
scroll to position [791, 0]
